Goal: Information Seeking & Learning: Learn about a topic

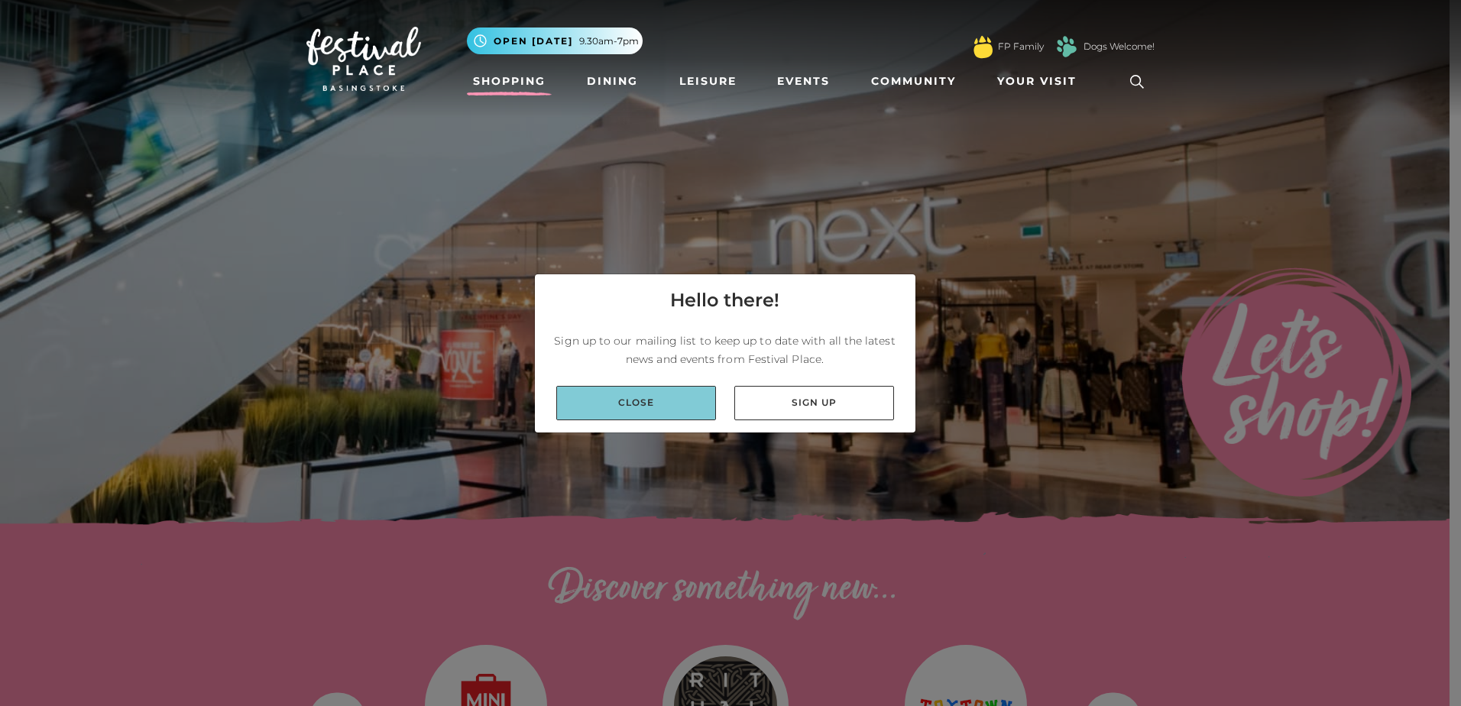
click at [637, 404] on link "Close" at bounding box center [636, 403] width 160 height 34
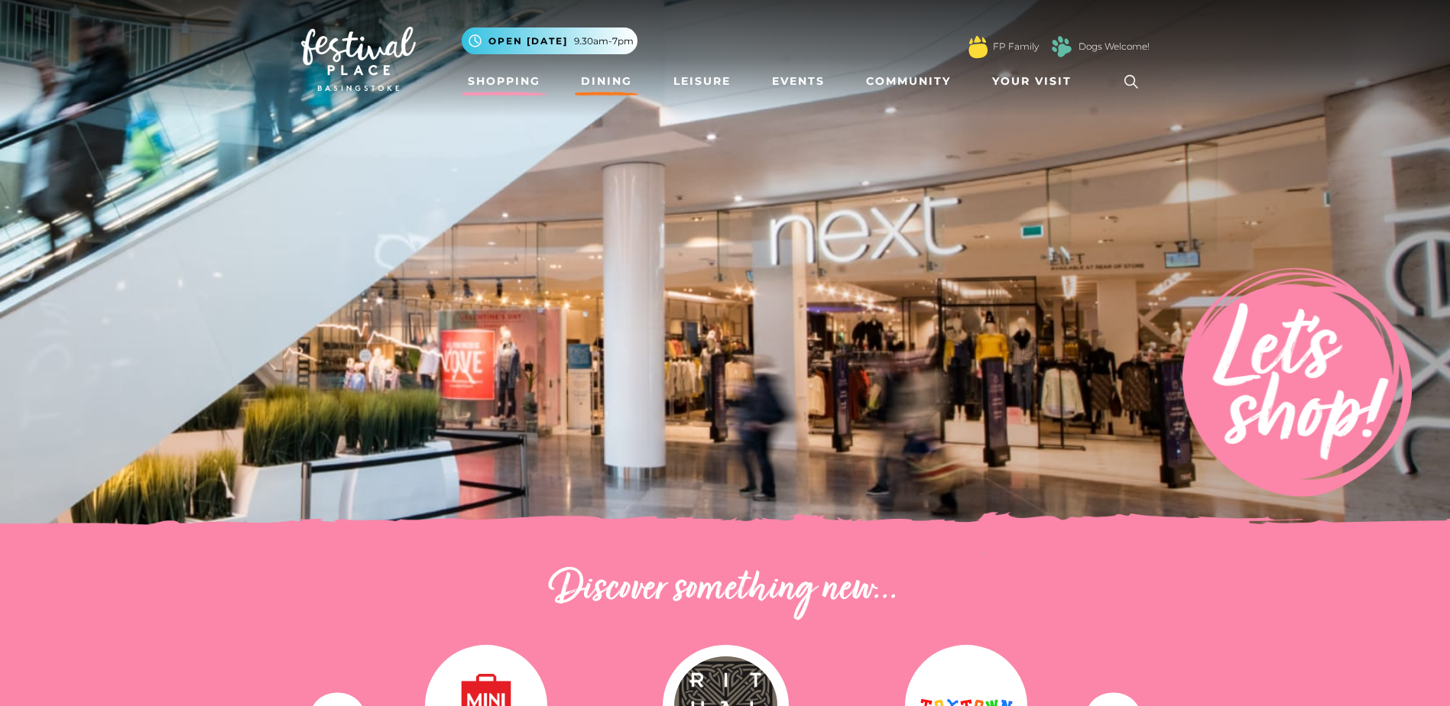
click at [601, 77] on link "Dining" at bounding box center [606, 81] width 63 height 28
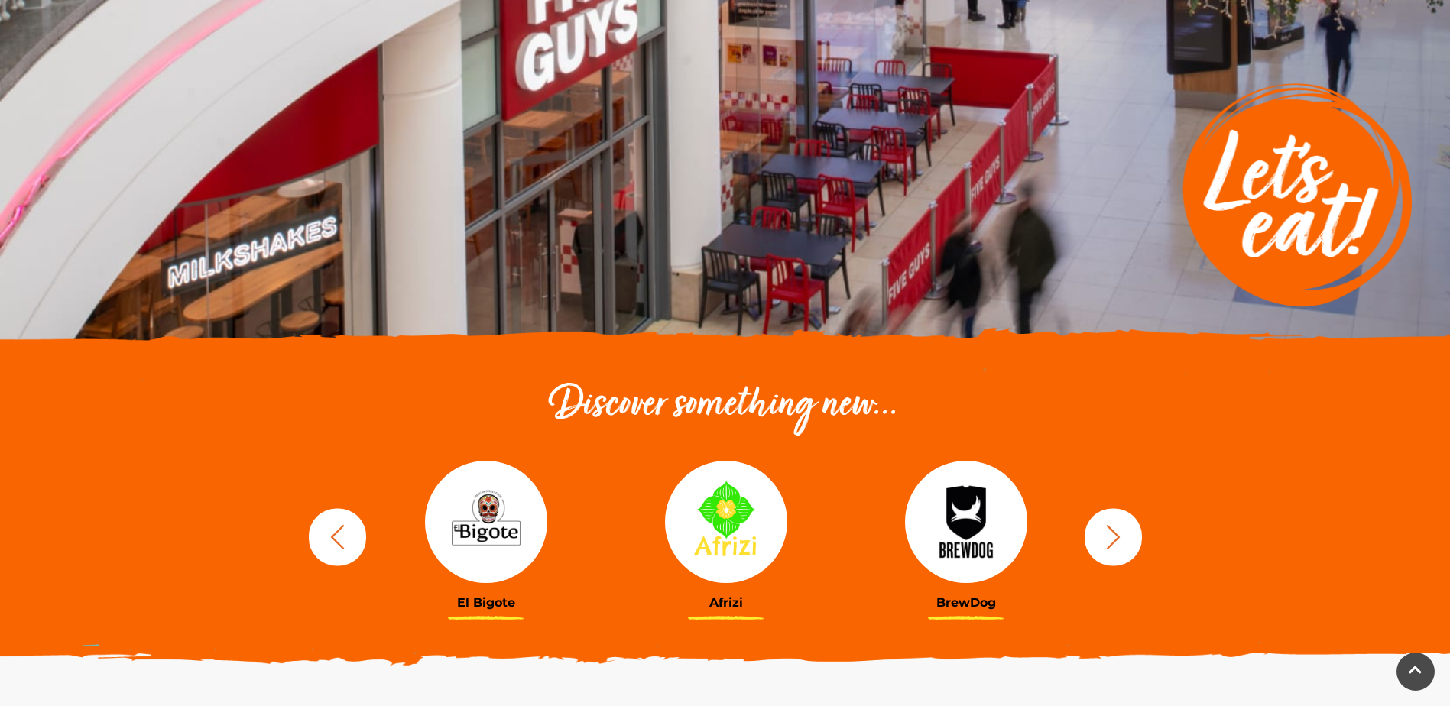
scroll to position [229, 0]
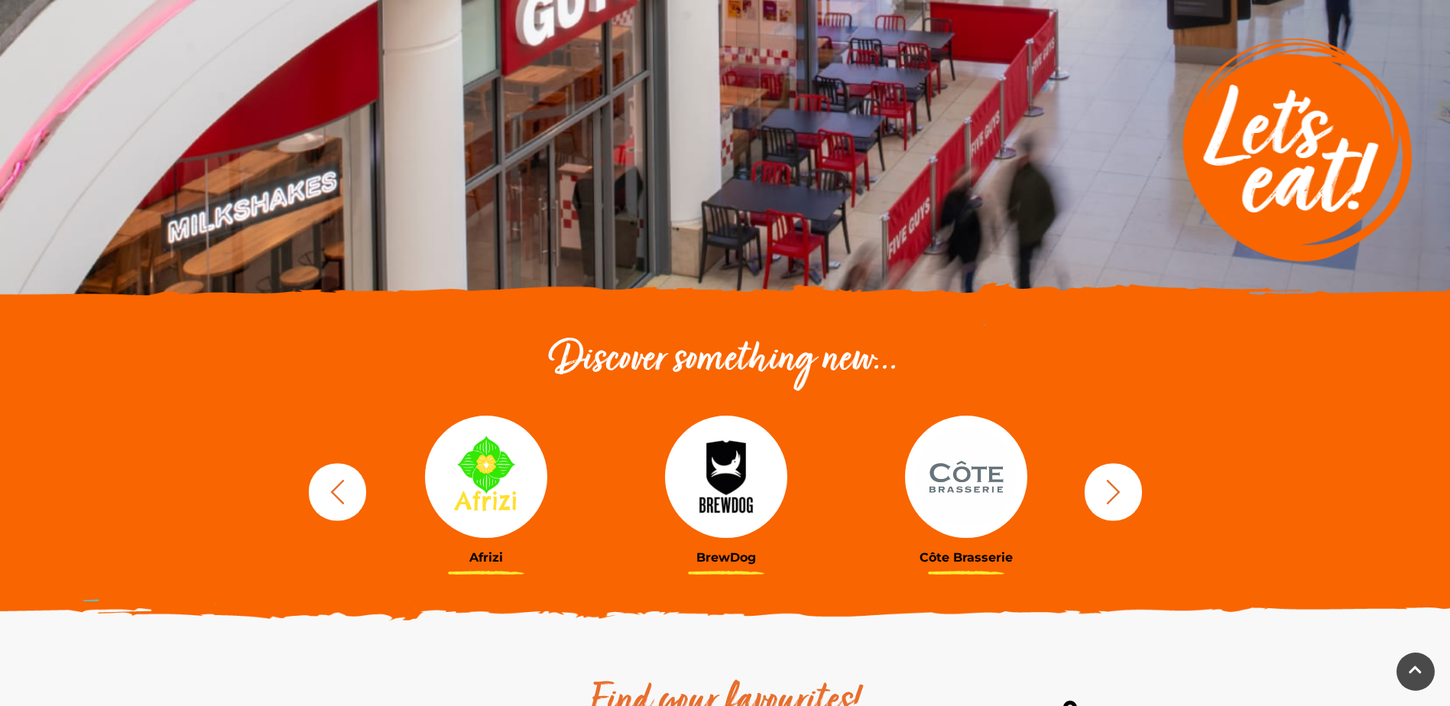
click at [724, 441] on img at bounding box center [726, 477] width 122 height 122
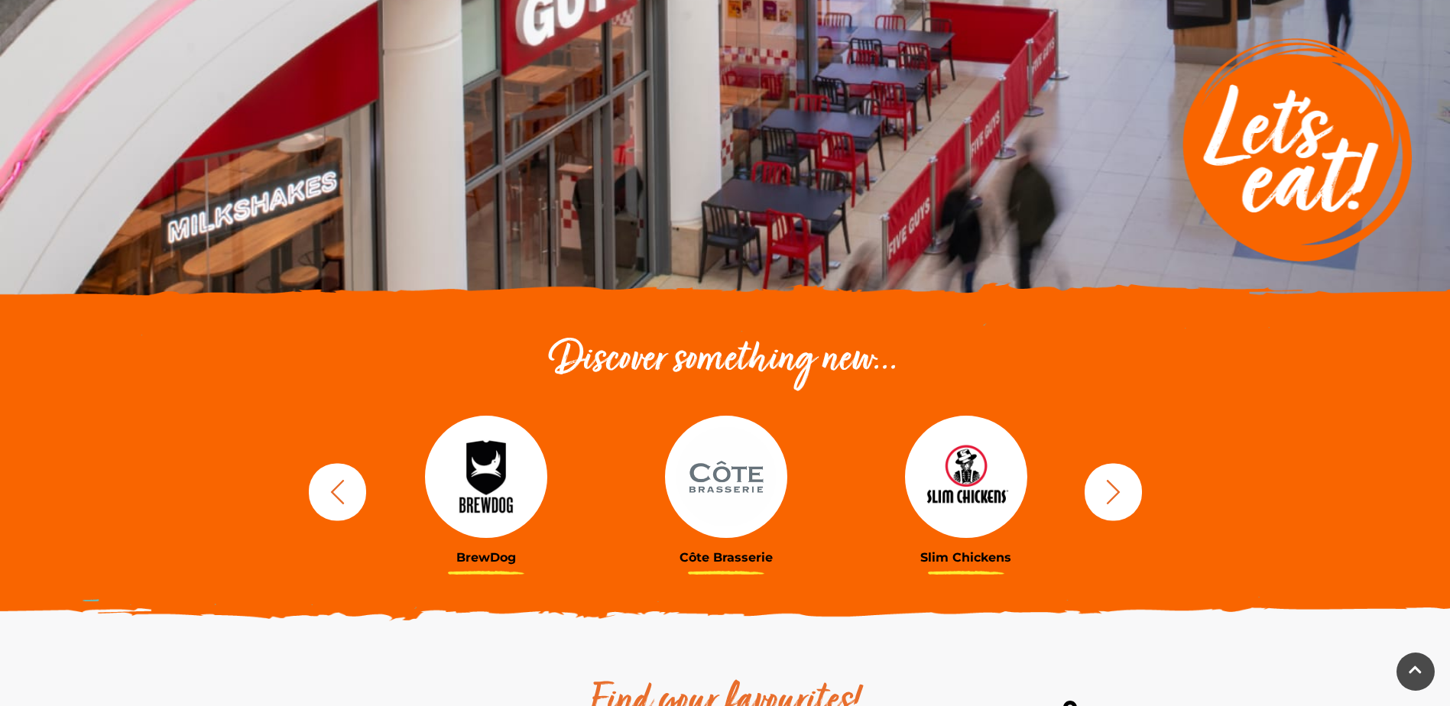
click at [725, 555] on h3 "Côte Brasserie" at bounding box center [726, 557] width 217 height 15
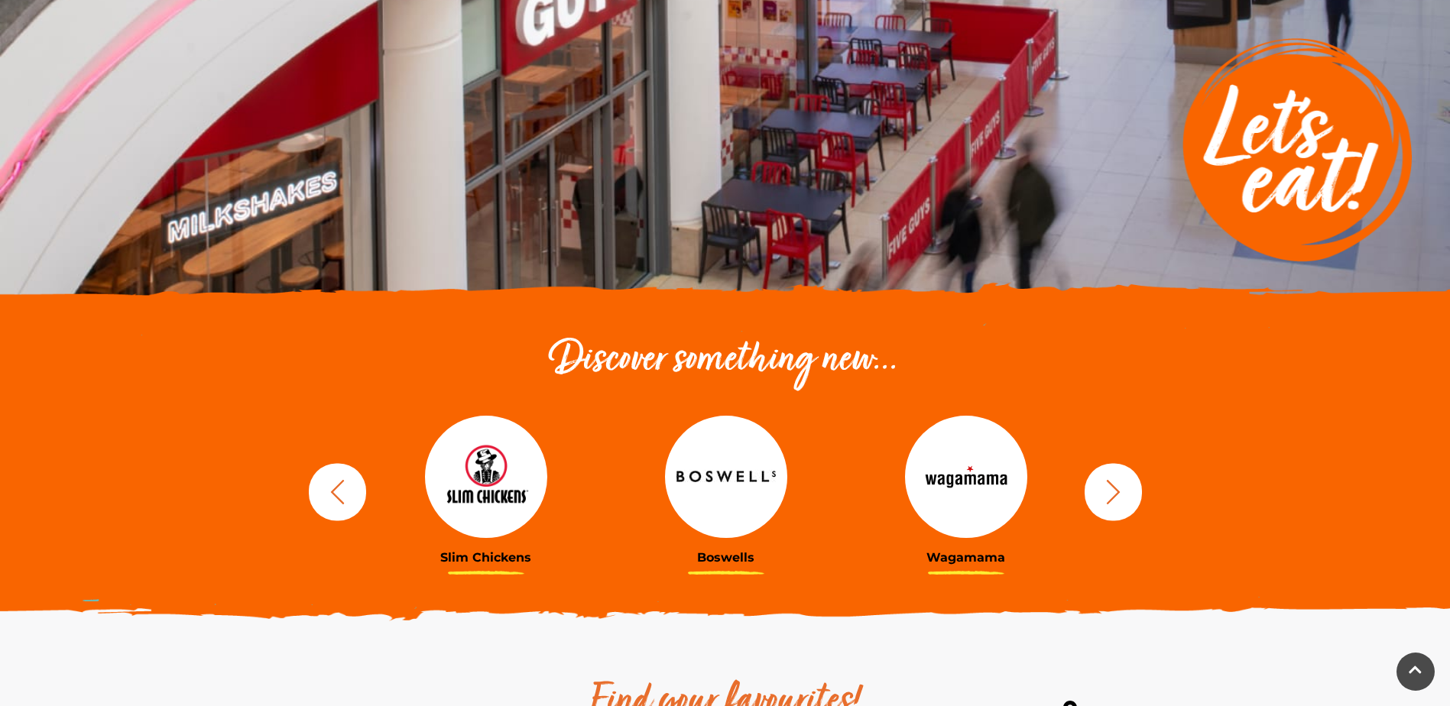
click at [469, 560] on h3 "Slim Chickens" at bounding box center [486, 557] width 217 height 15
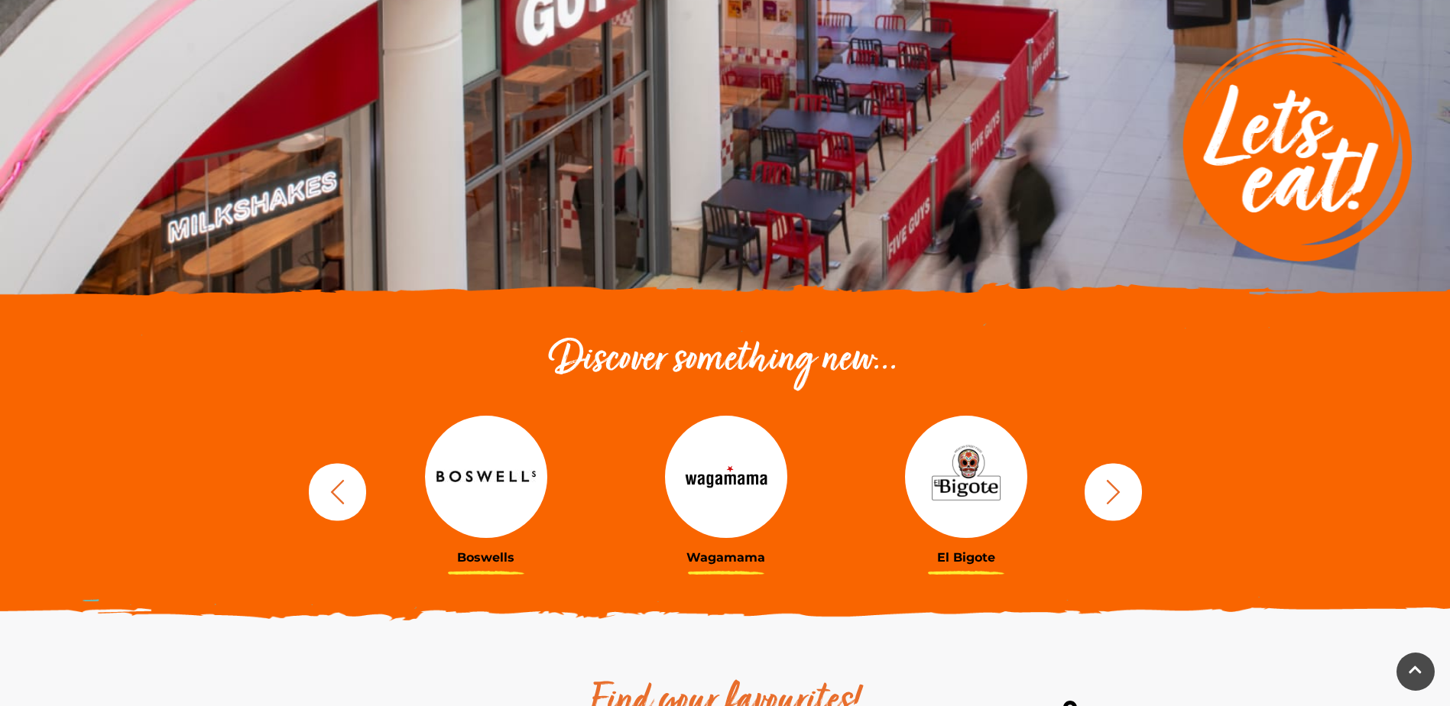
click at [481, 554] on h3 "Boswells" at bounding box center [486, 557] width 217 height 15
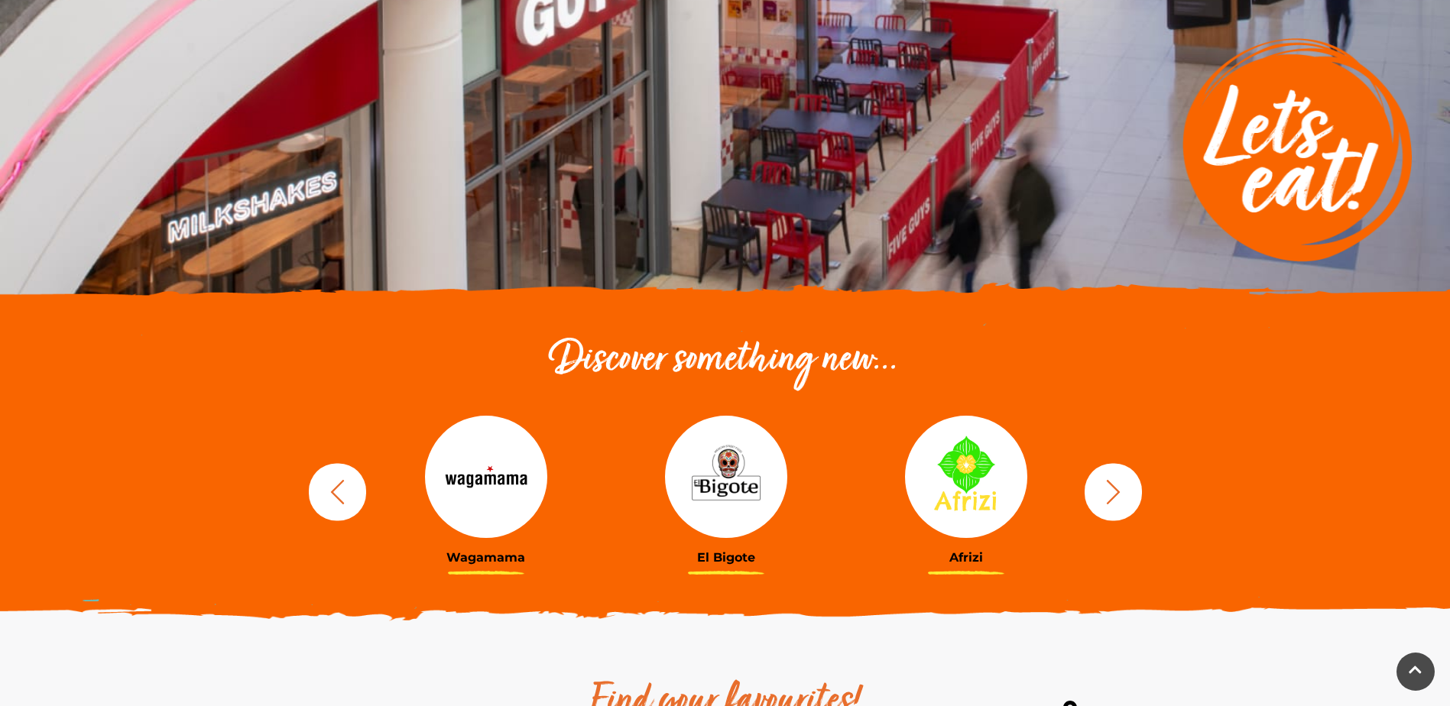
click at [720, 558] on h3 "El Bigote" at bounding box center [726, 557] width 217 height 15
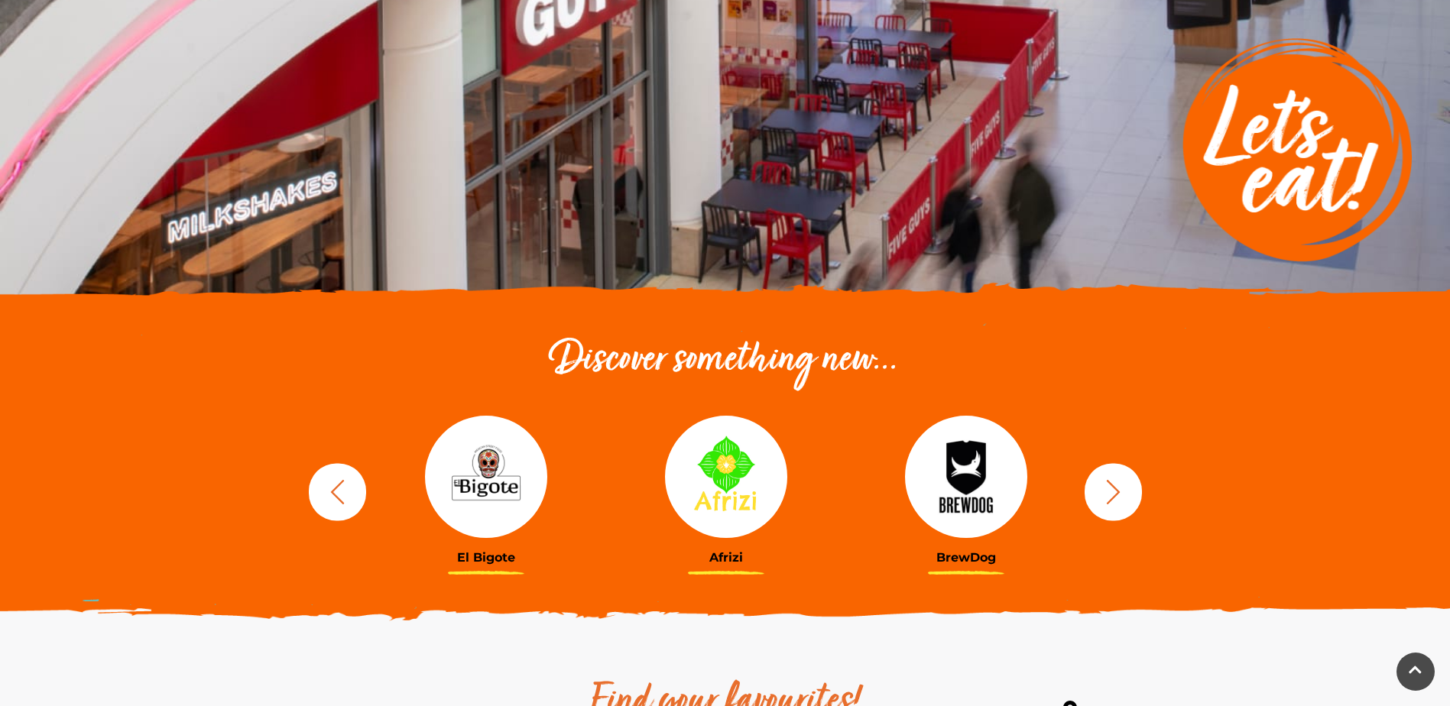
click at [729, 557] on h3 "Afrizi" at bounding box center [726, 557] width 217 height 15
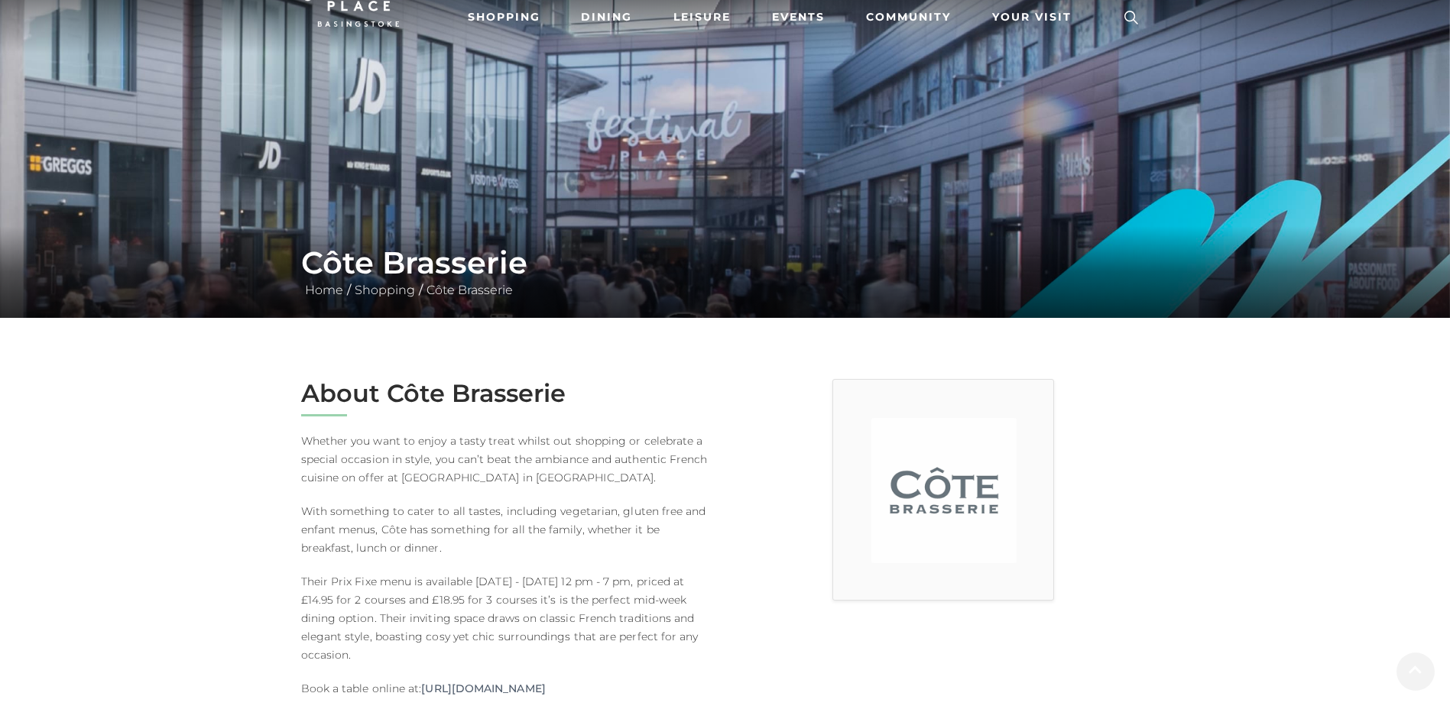
scroll to position [153, 0]
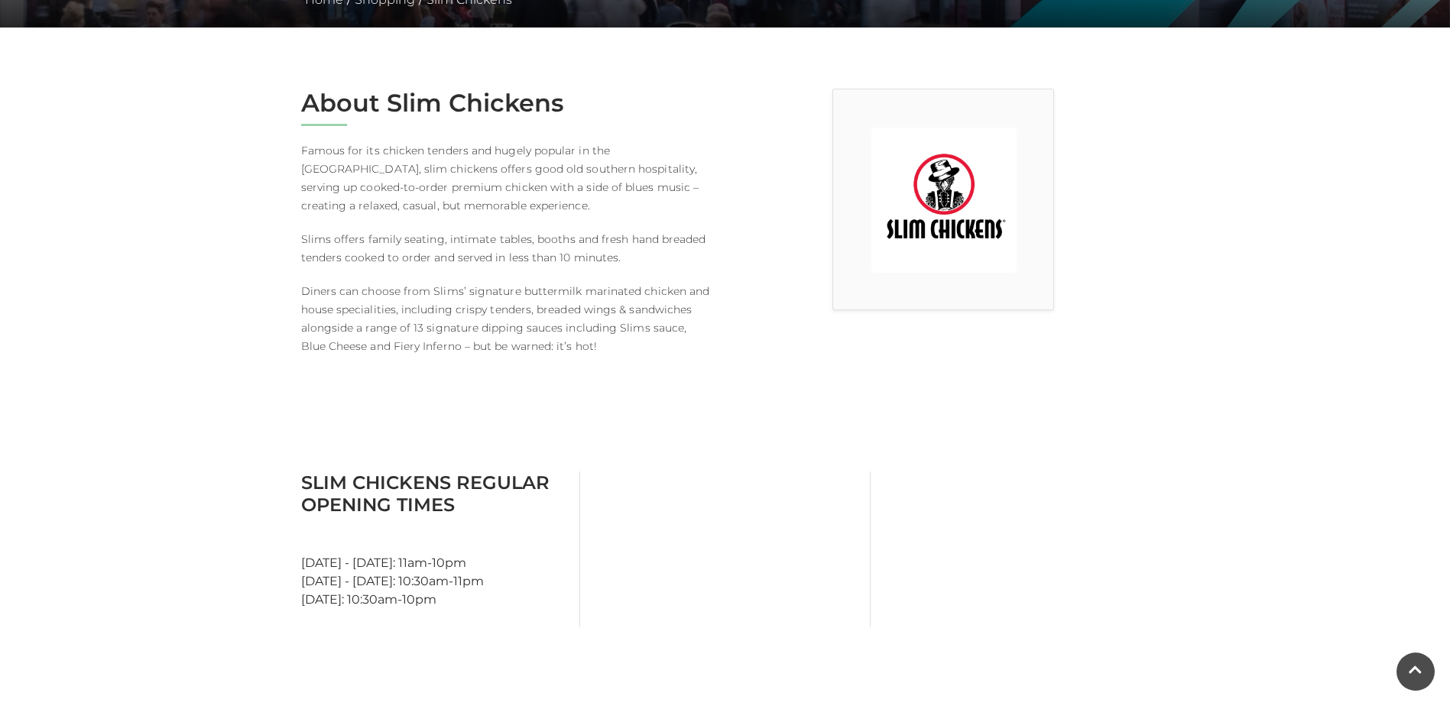
scroll to position [229, 0]
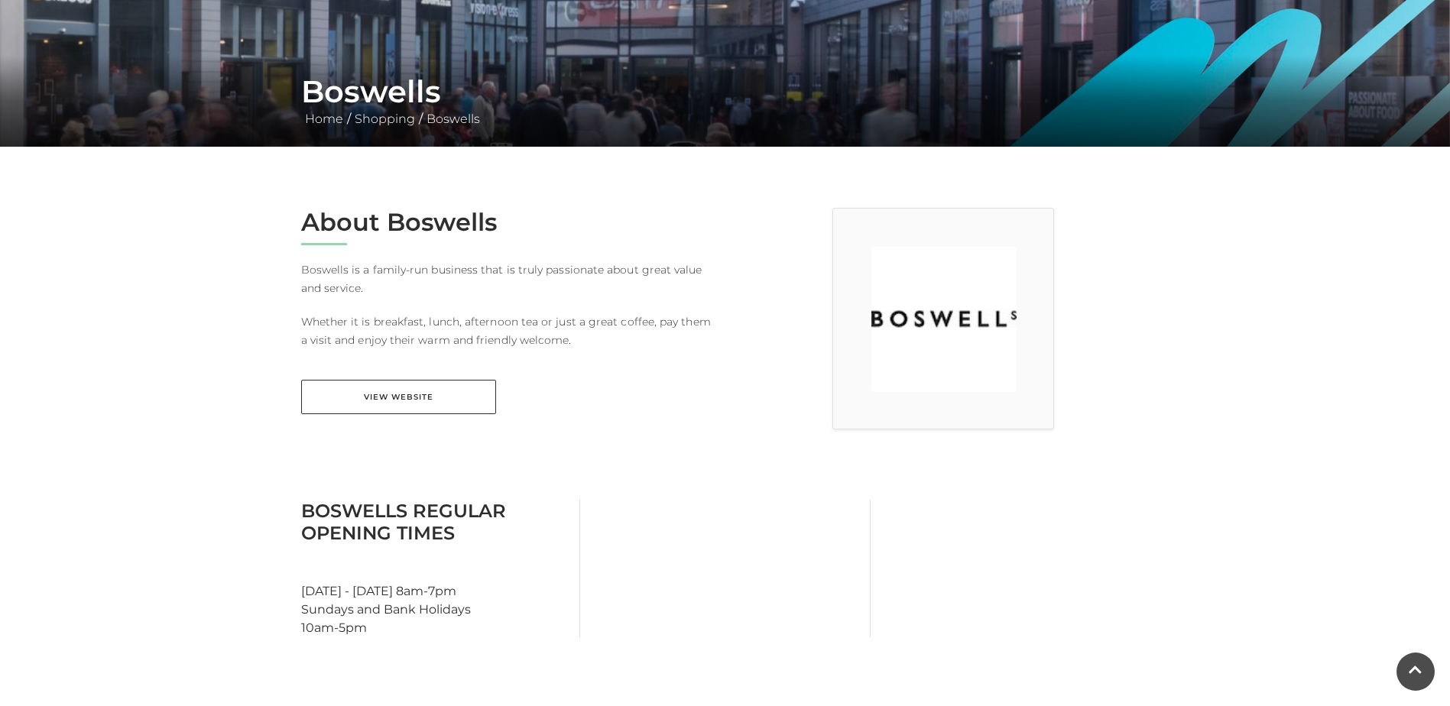
scroll to position [229, 0]
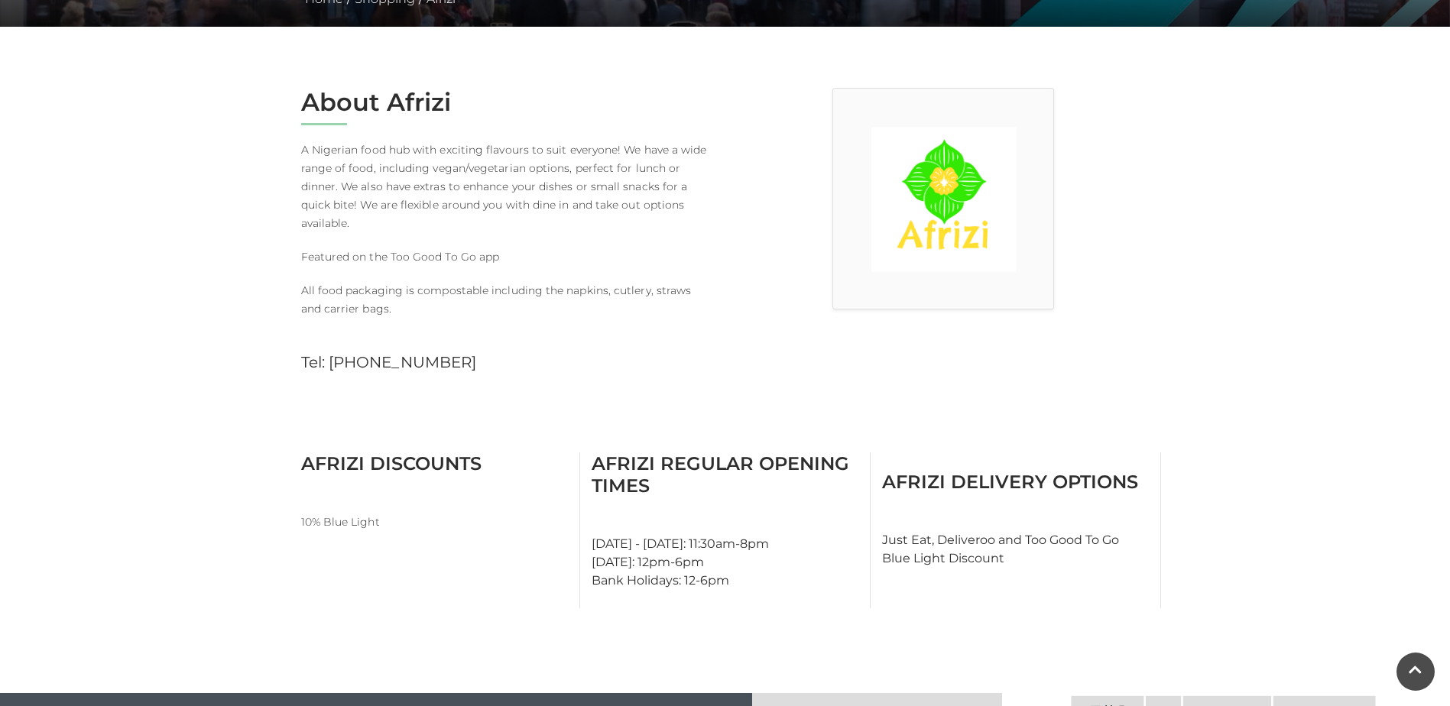
scroll to position [382, 0]
